Goal: Task Accomplishment & Management: Use online tool/utility

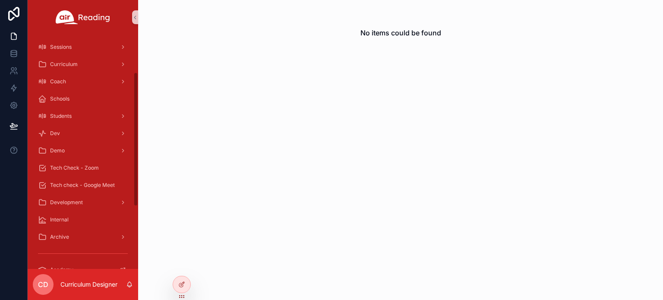
scroll to position [86, 0]
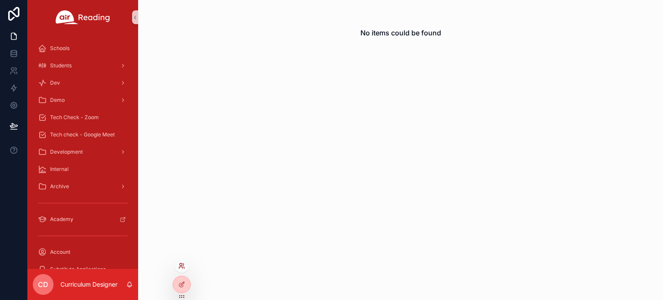
click at [184, 264] on icon at bounding box center [183, 264] width 1 height 2
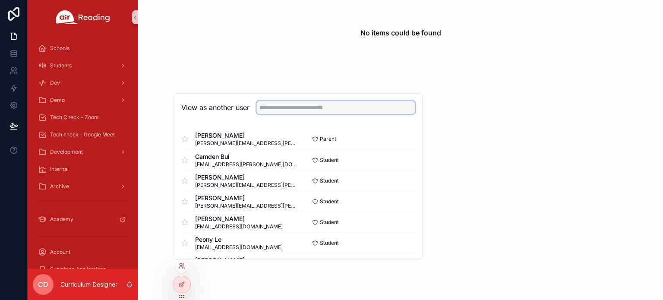
click at [275, 105] on input "text" at bounding box center [335, 108] width 159 height 14
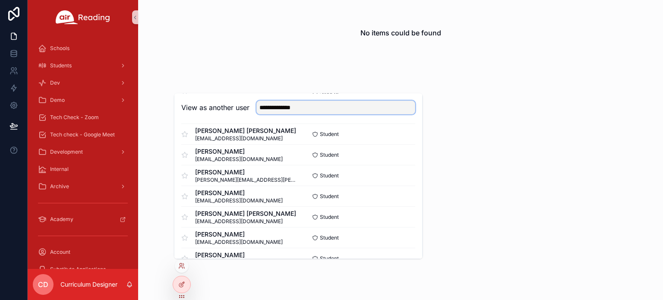
scroll to position [912, 0]
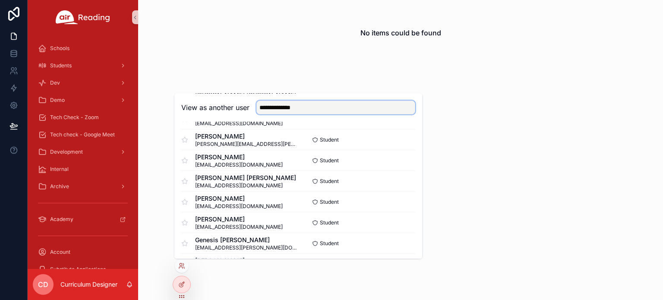
drag, startPoint x: 314, startPoint y: 111, endPoint x: 253, endPoint y: 108, distance: 60.9
click at [253, 108] on div "**********" at bounding box center [333, 108] width 166 height 14
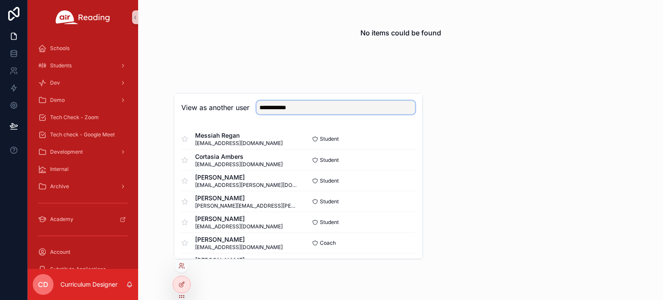
type input "**********"
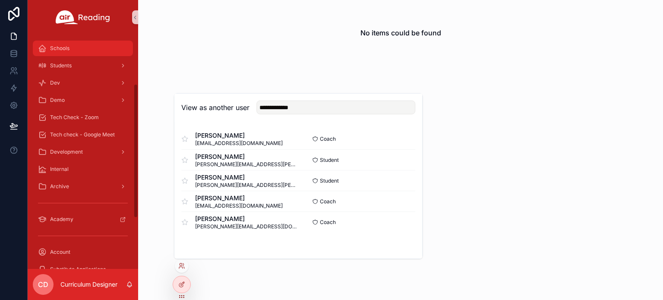
click at [61, 48] on span "Schools" at bounding box center [59, 48] width 19 height 7
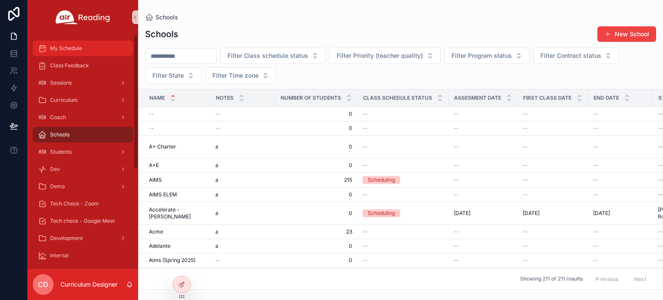
click at [78, 50] on span "My Schedule" at bounding box center [66, 48] width 32 height 7
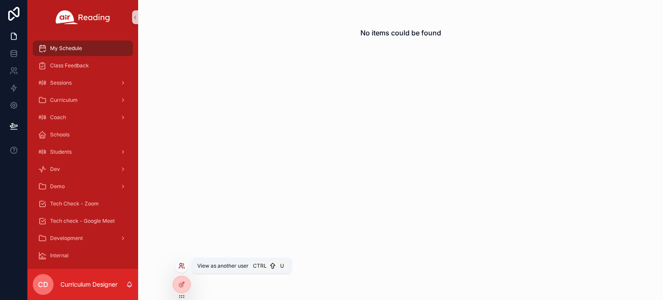
click at [179, 264] on icon at bounding box center [181, 266] width 7 height 7
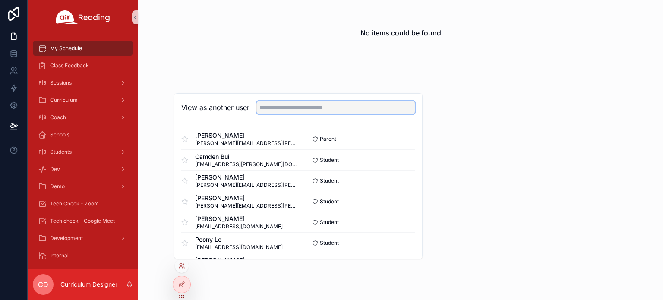
click at [282, 107] on input "text" at bounding box center [335, 108] width 159 height 14
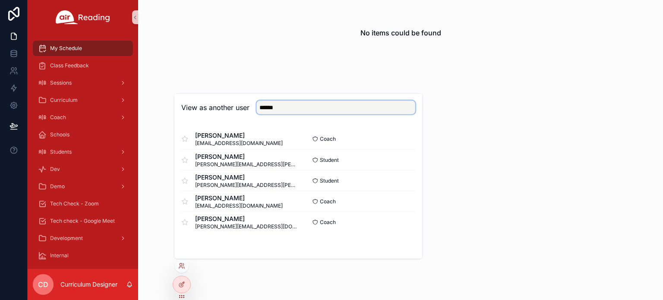
drag, startPoint x: 287, startPoint y: 109, endPoint x: 256, endPoint y: 105, distance: 30.5
click at [256, 105] on div "******" at bounding box center [333, 108] width 166 height 14
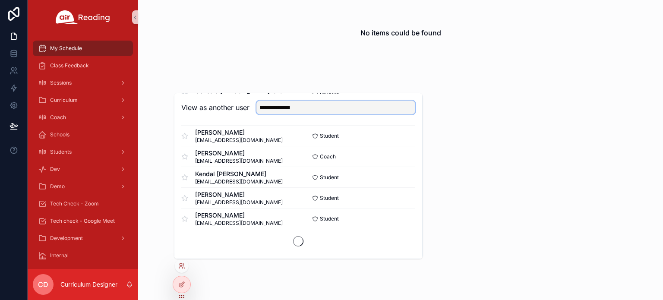
scroll to position [523, 0]
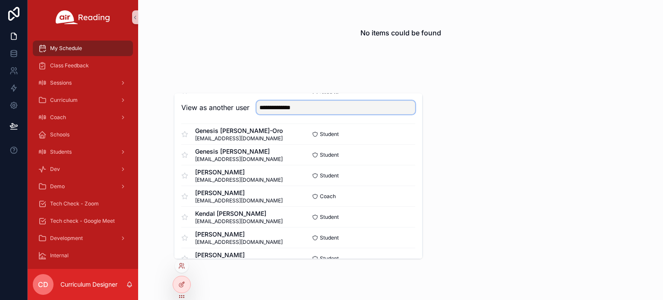
drag, startPoint x: 314, startPoint y: 109, endPoint x: 238, endPoint y: 97, distance: 77.0
click at [238, 97] on div "**********" at bounding box center [298, 108] width 248 height 28
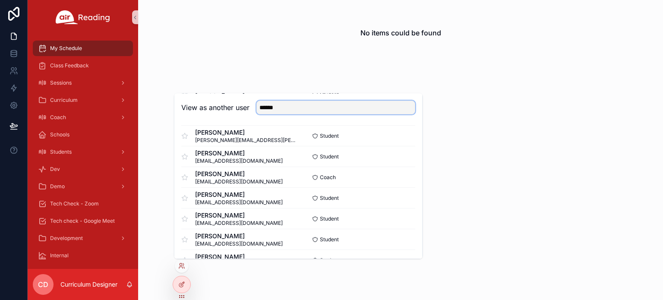
scroll to position [0, 0]
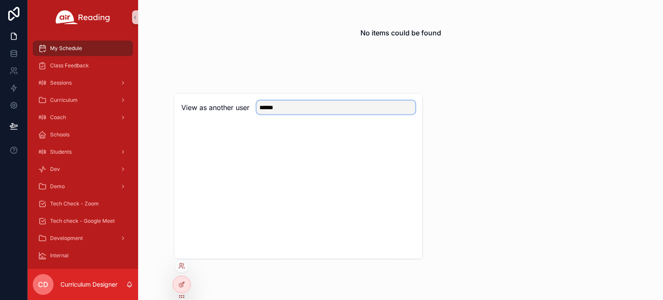
click at [342, 111] on input "******" at bounding box center [335, 108] width 159 height 14
type input "******"
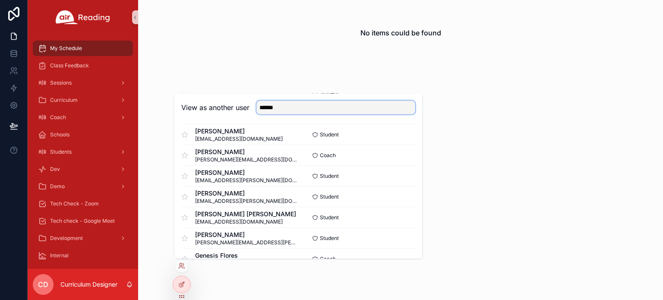
scroll to position [1162, 0]
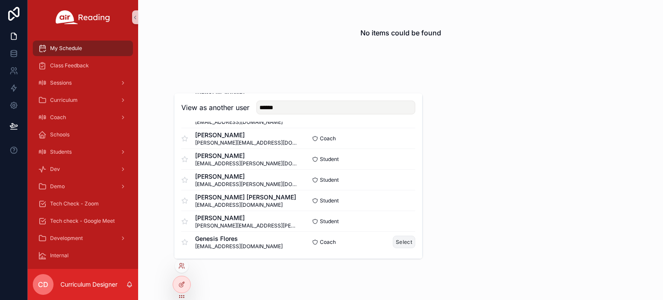
click at [397, 243] on button "Select" at bounding box center [404, 242] width 22 height 13
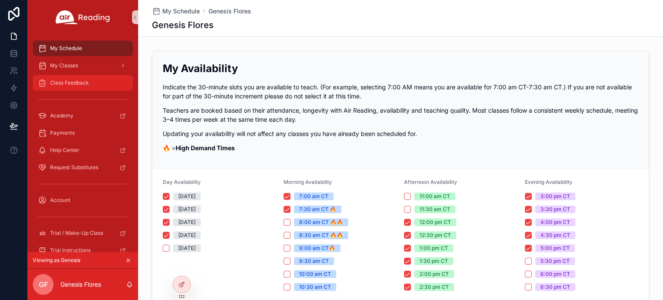
click at [60, 83] on span "Class Feedback" at bounding box center [69, 82] width 39 height 7
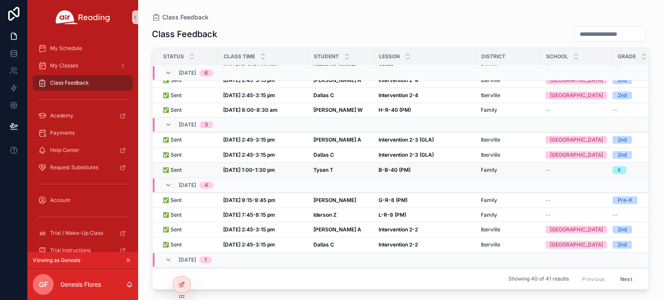
scroll to position [43, 0]
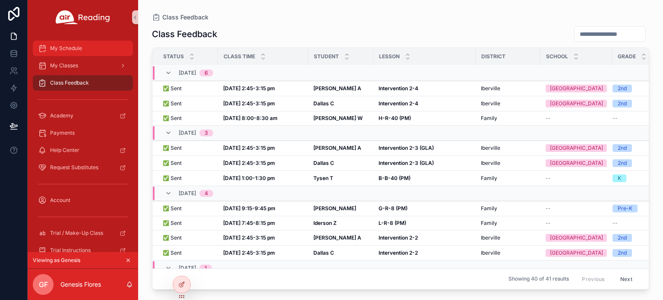
click at [69, 49] on span "My Schedule" at bounding box center [66, 48] width 32 height 7
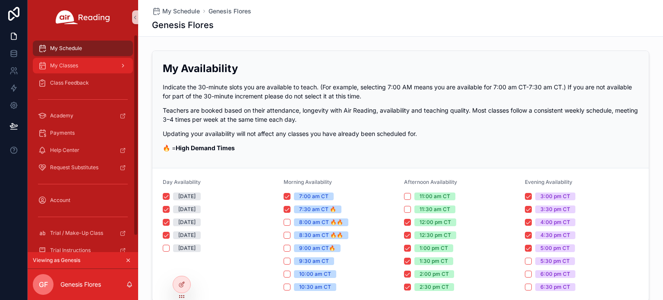
click at [100, 66] on div "My Classes" at bounding box center [83, 66] width 90 height 14
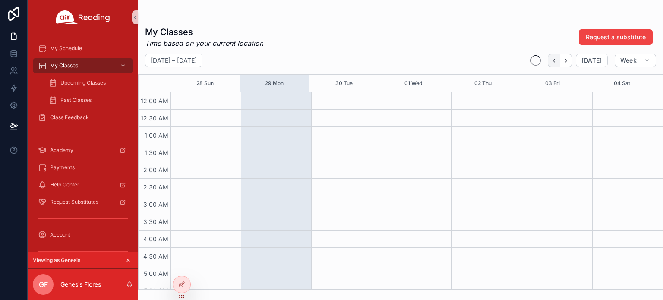
click at [553, 57] on icon "Back" at bounding box center [554, 60] width 6 height 6
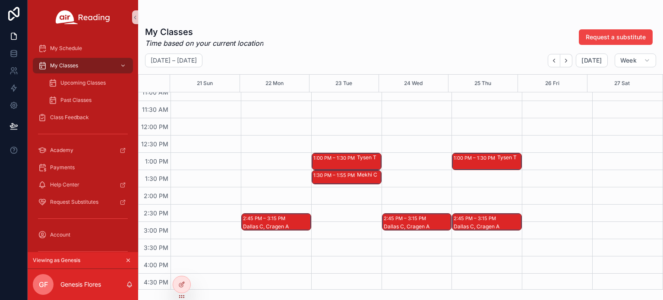
scroll to position [432, 0]
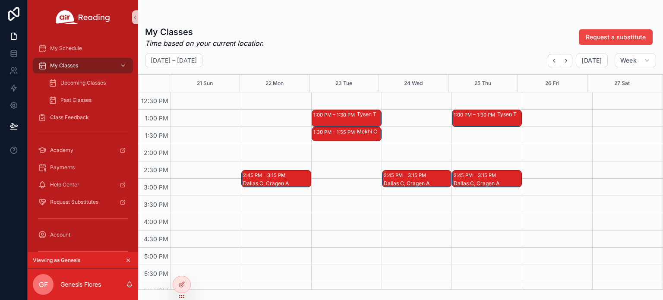
click at [479, 118] on div "1:00 PM – 1:30 PM" at bounding box center [476, 115] width 44 height 9
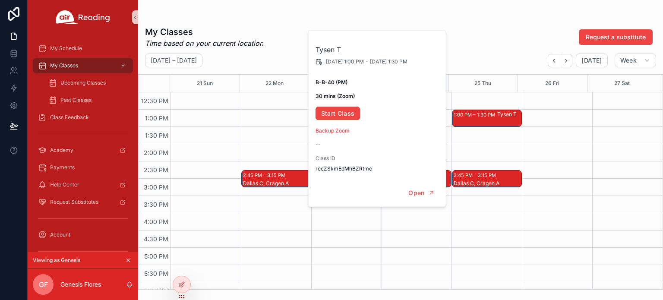
click at [474, 24] on div "My Classes Time based on your current location Request a substitute [DATE] – [D…" at bounding box center [400, 155] width 525 height 269
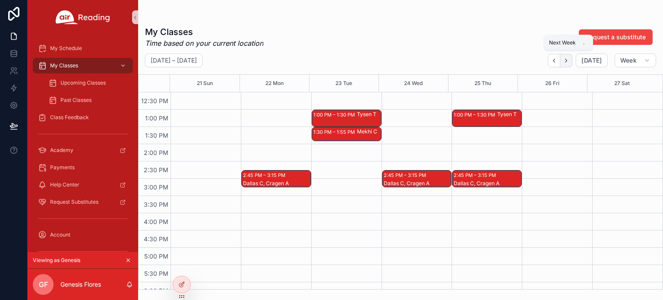
click at [570, 57] on icon "Next" at bounding box center [566, 60] width 6 height 6
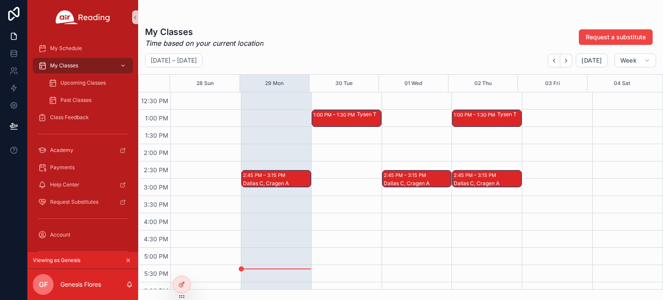
click at [481, 120] on div "1:00 PM – 1:30 PM Tysen T" at bounding box center [487, 118] width 69 height 16
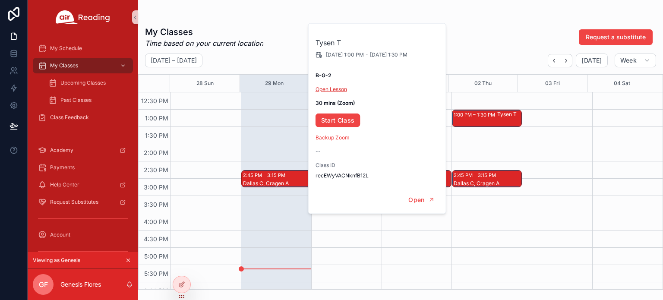
click at [334, 90] on link "Open Lesson" at bounding box center [332, 89] width 32 height 6
click at [389, 274] on div "2:45 PM – 3:15 PM Dallas C, [PERSON_NAME] A 6:30 PM – 6:55 PM [PERSON_NAME] W 7…" at bounding box center [417, 75] width 70 height 829
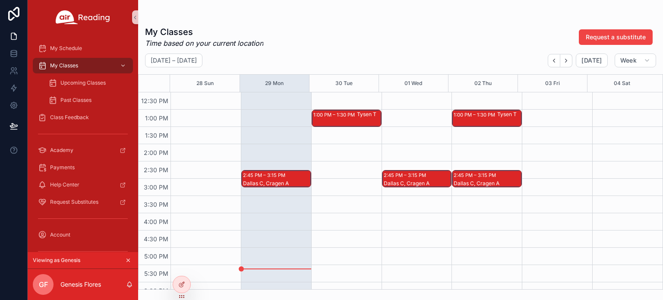
click at [345, 116] on div "1:00 PM – 1:30 PM" at bounding box center [335, 115] width 44 height 9
